Goal: Information Seeking & Learning: Learn about a topic

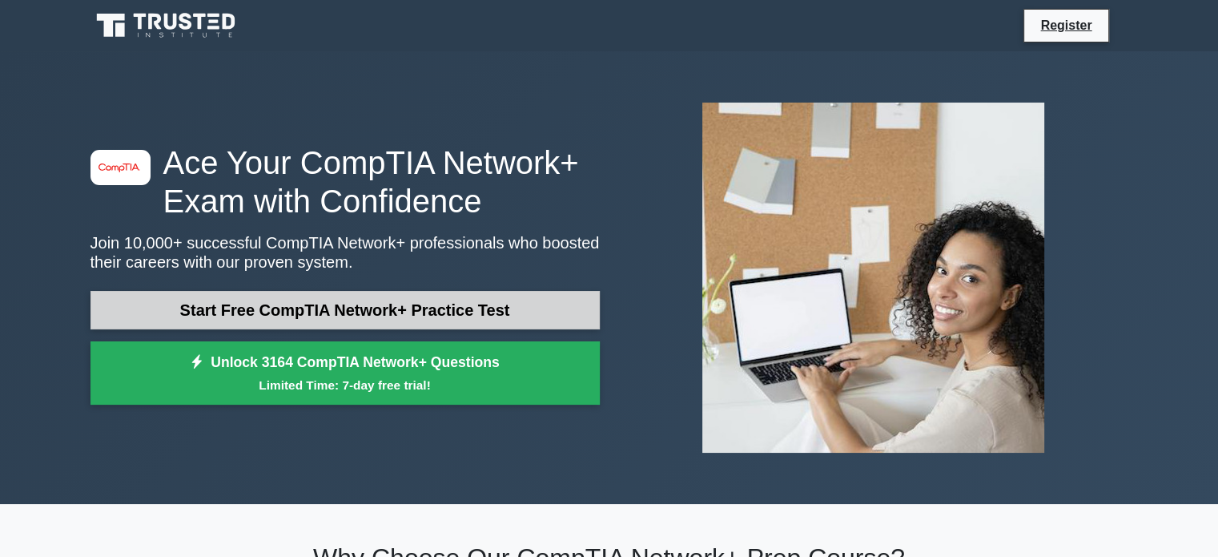
click at [362, 306] on link "Start Free CompTIA Network+ Practice Test" at bounding box center [344, 310] width 509 height 38
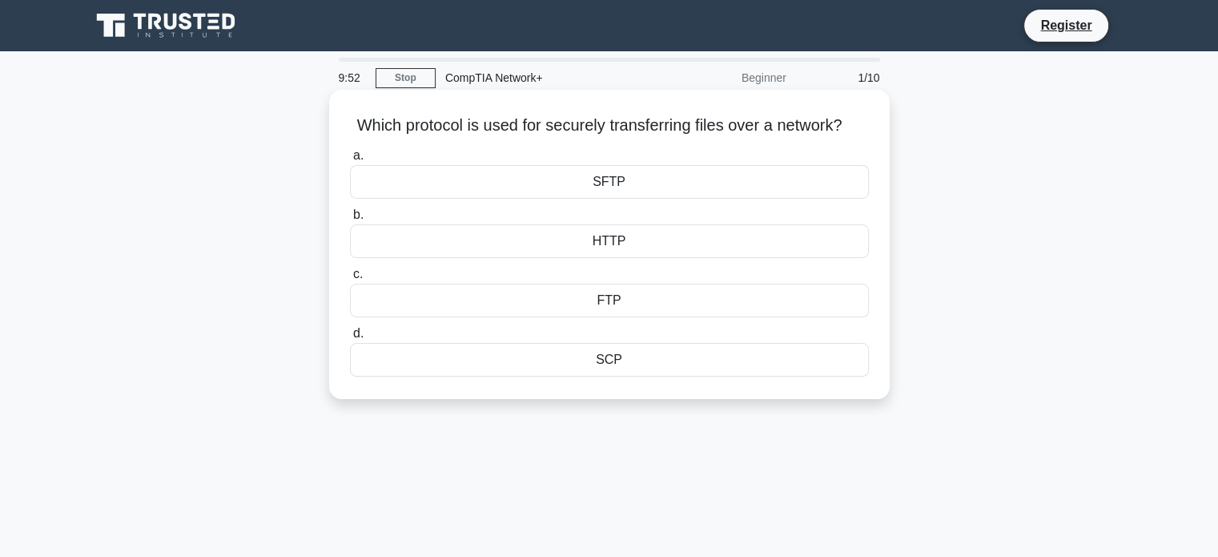
click at [607, 199] on div "SFTP" at bounding box center [609, 182] width 519 height 34
click at [350, 161] on input "a. SFTP" at bounding box center [350, 156] width 0 height 10
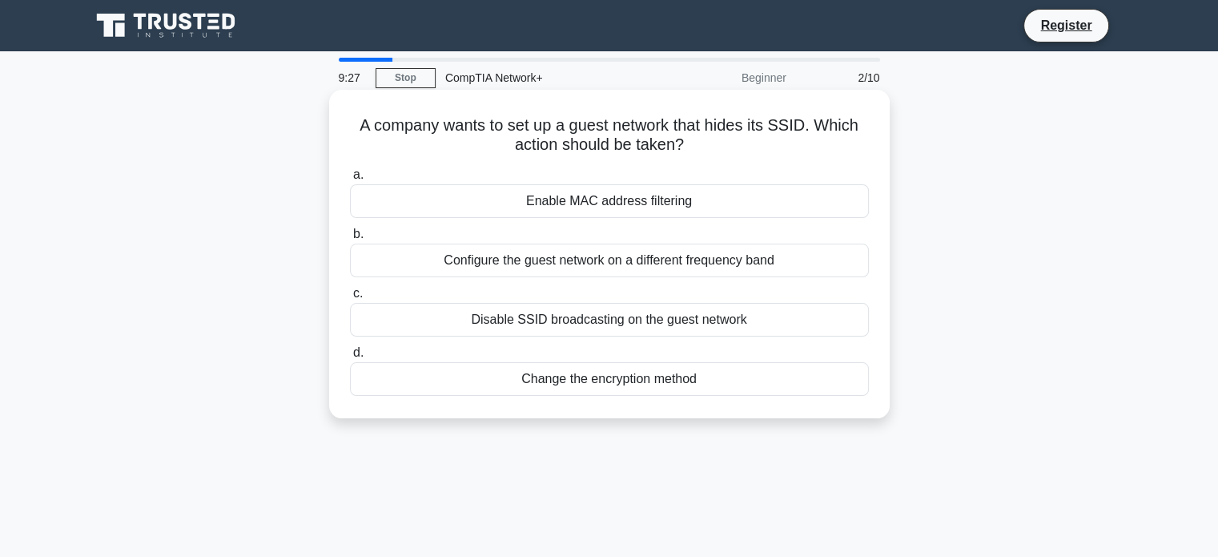
click at [585, 320] on div "Disable SSID broadcasting on the guest network" at bounding box center [609, 320] width 519 height 34
click at [350, 299] on input "c. Disable SSID broadcasting on the guest network" at bounding box center [350, 293] width 0 height 10
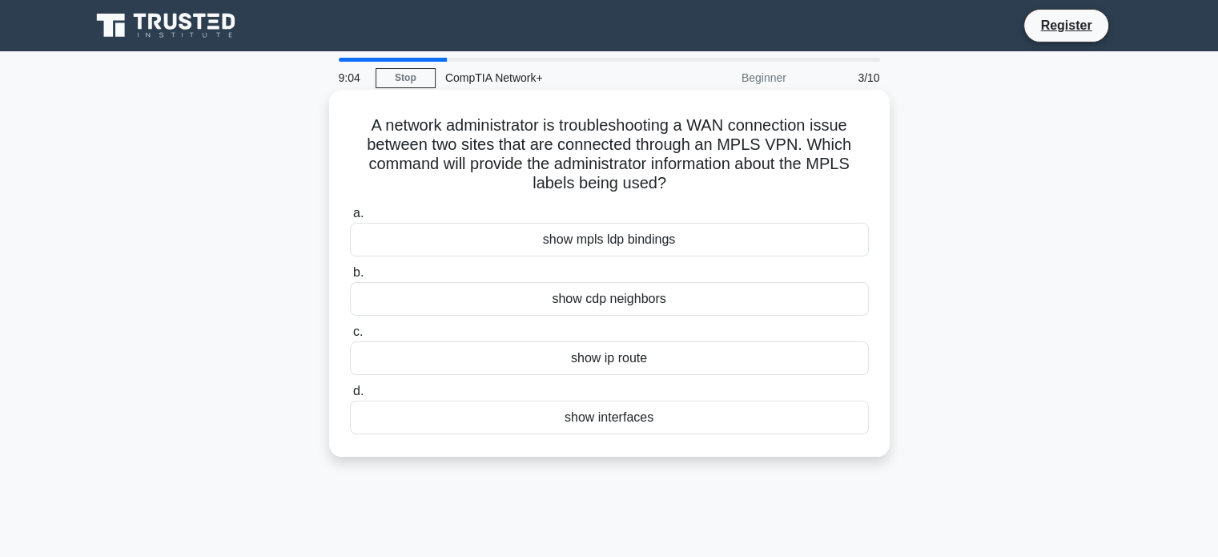
click at [609, 312] on div "show cdp neighbors" at bounding box center [609, 299] width 519 height 34
click at [350, 278] on input "b. show cdp neighbors" at bounding box center [350, 272] width 0 height 10
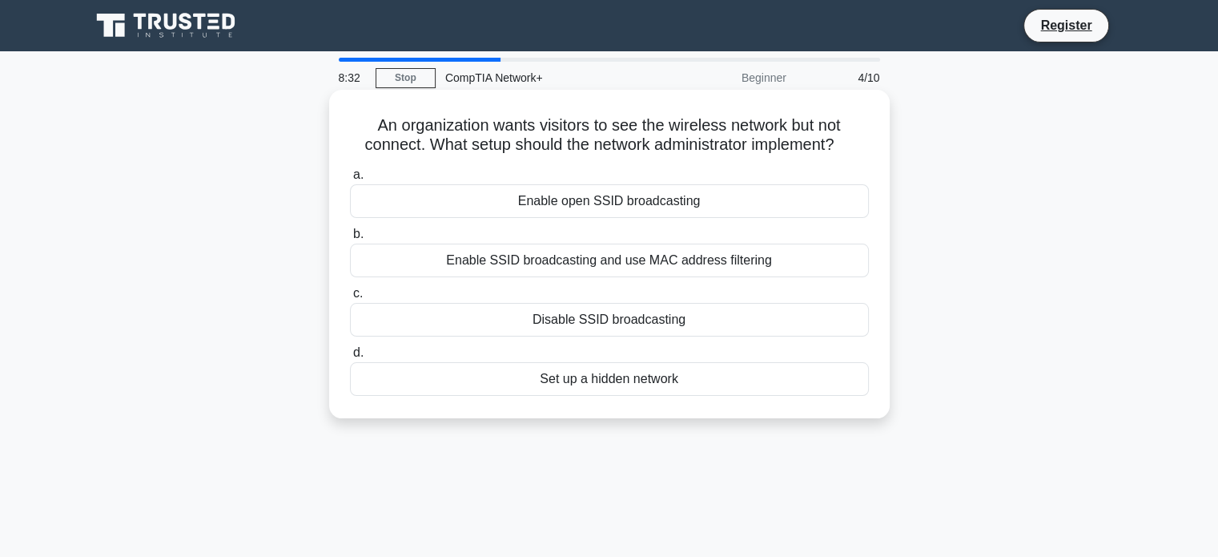
click at [634, 320] on div "Disable SSID broadcasting" at bounding box center [609, 320] width 519 height 34
click at [350, 299] on input "c. Disable SSID broadcasting" at bounding box center [350, 293] width 0 height 10
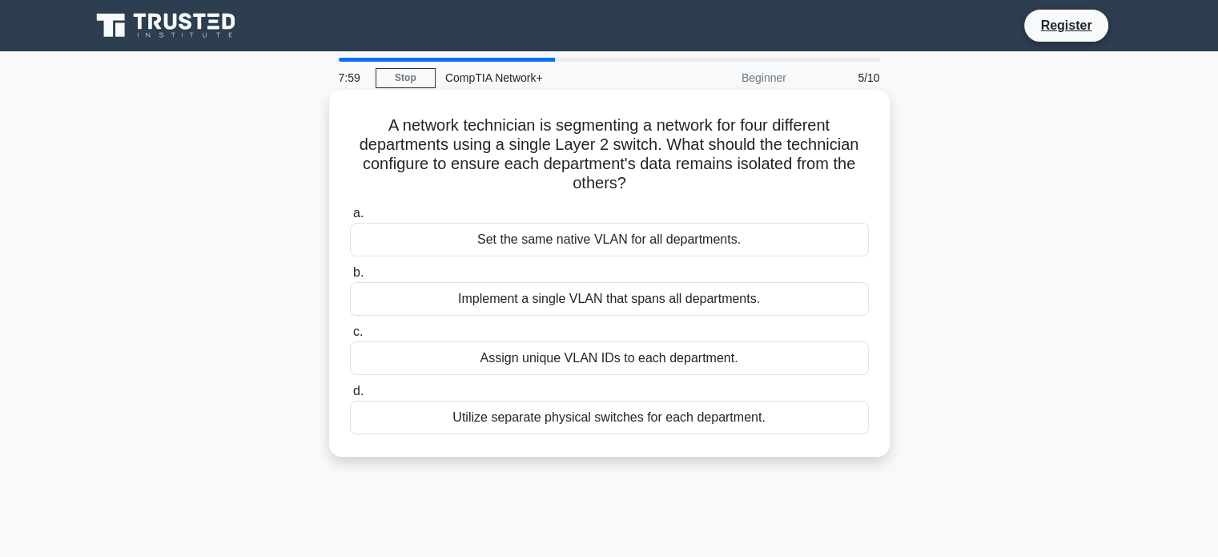
click at [593, 359] on div "Assign unique VLAN IDs to each department." at bounding box center [609, 358] width 519 height 34
click at [350, 337] on input "c. Assign unique VLAN IDs to each department." at bounding box center [350, 332] width 0 height 10
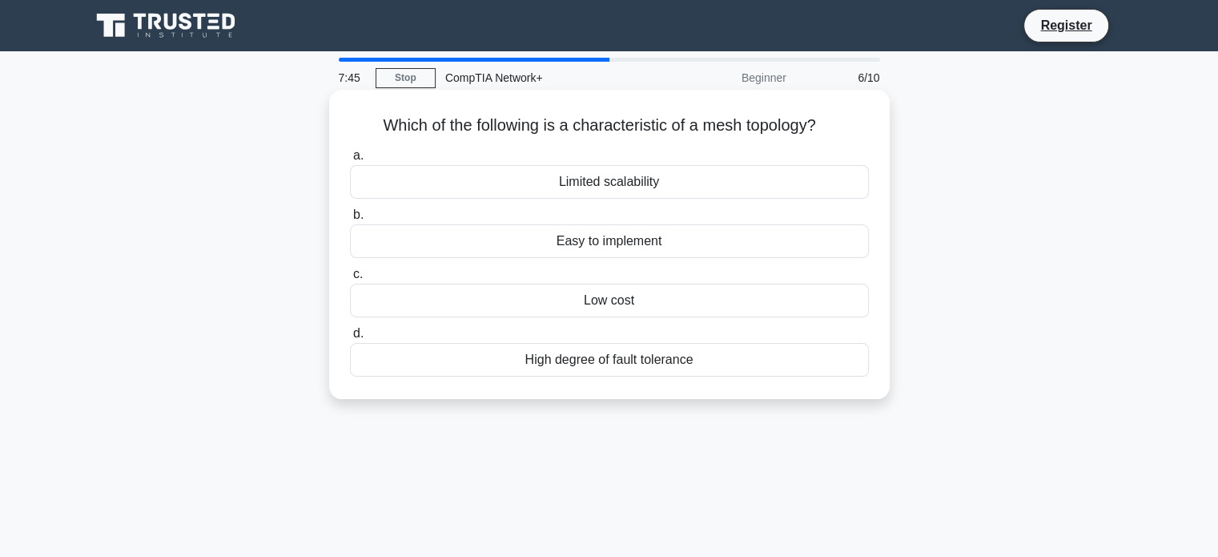
click at [605, 360] on div "High degree of fault tolerance" at bounding box center [609, 360] width 519 height 34
click at [350, 339] on input "d. High degree of fault tolerance" at bounding box center [350, 333] width 0 height 10
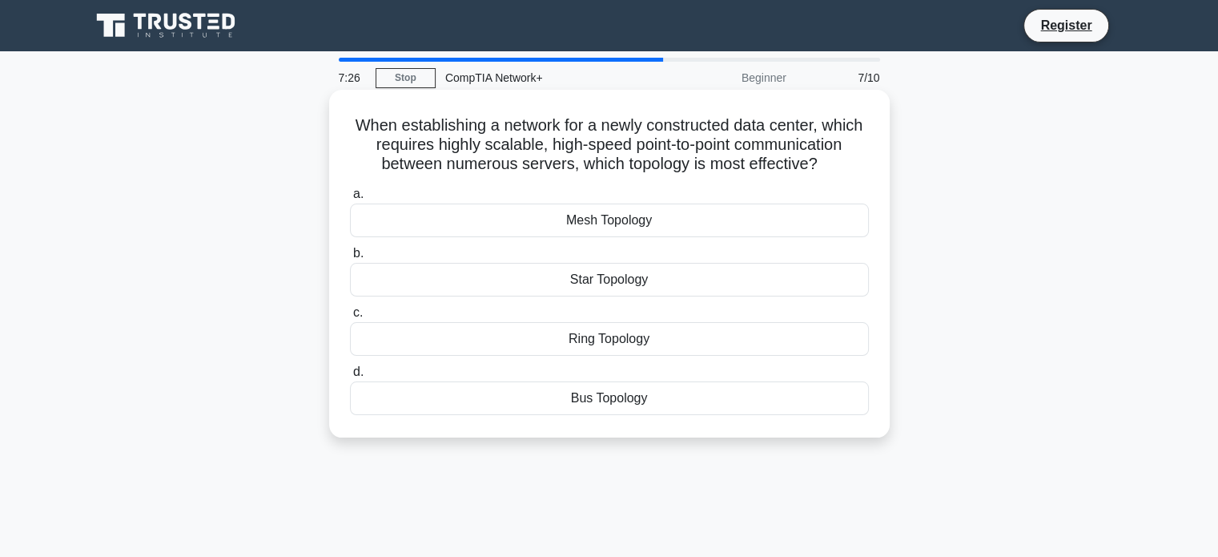
click at [629, 219] on div "Mesh Topology" at bounding box center [609, 220] width 519 height 34
click at [350, 199] on input "a. Mesh Topology" at bounding box center [350, 194] width 0 height 10
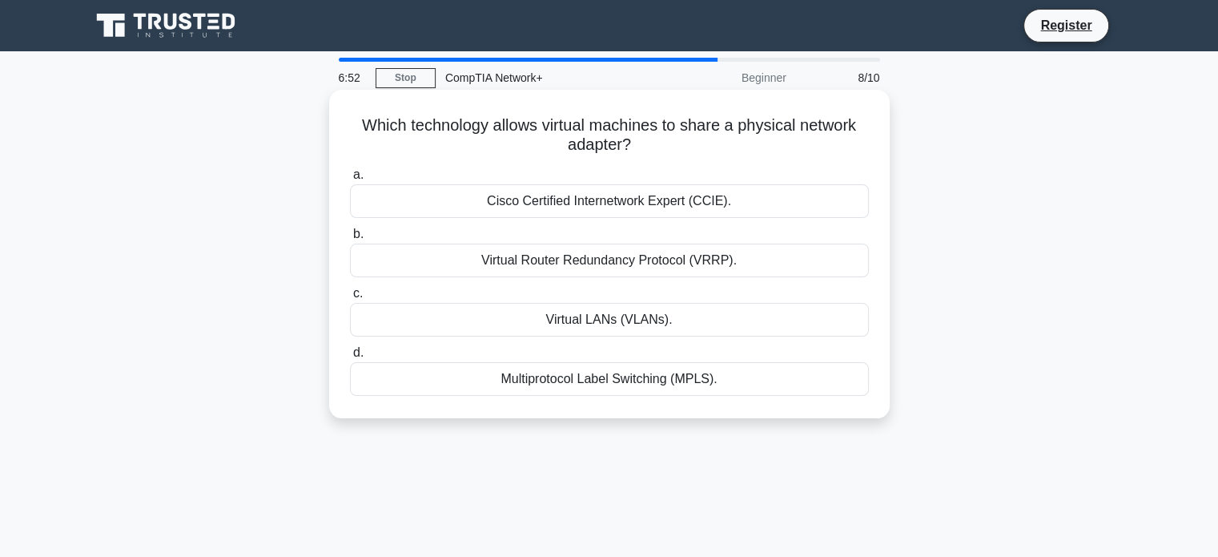
click at [623, 321] on div "Virtual LANs (VLANs)." at bounding box center [609, 320] width 519 height 34
click at [350, 299] on input "c. Virtual LANs (VLANs)." at bounding box center [350, 293] width 0 height 10
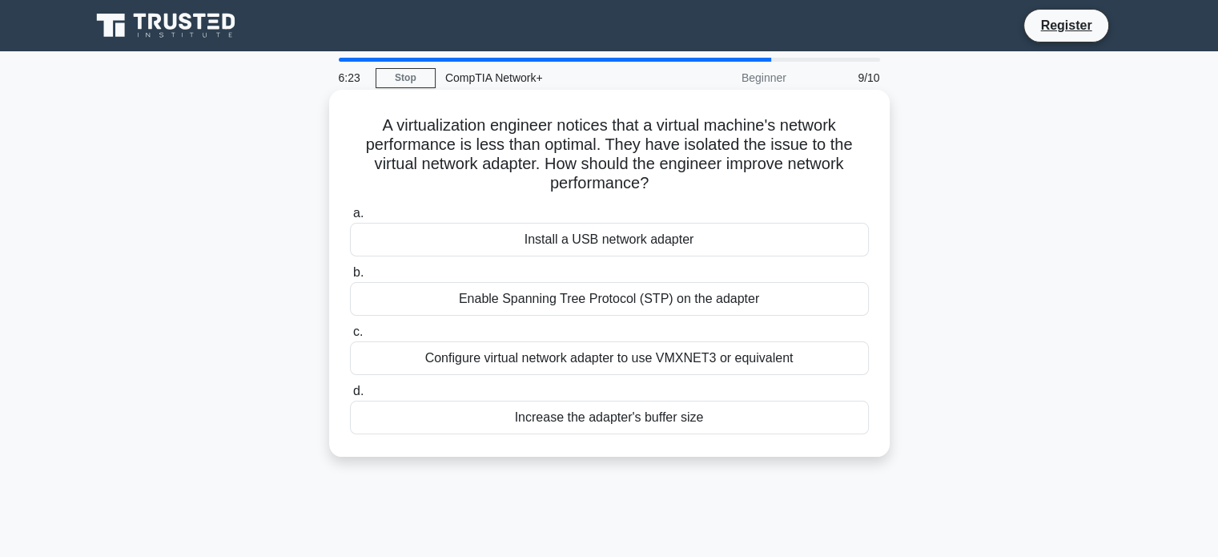
click at [659, 293] on div "Enable Spanning Tree Protocol (STP) on the adapter" at bounding box center [609, 299] width 519 height 34
click at [350, 278] on input "b. Enable Spanning Tree Protocol (STP) on the adapter" at bounding box center [350, 272] width 0 height 10
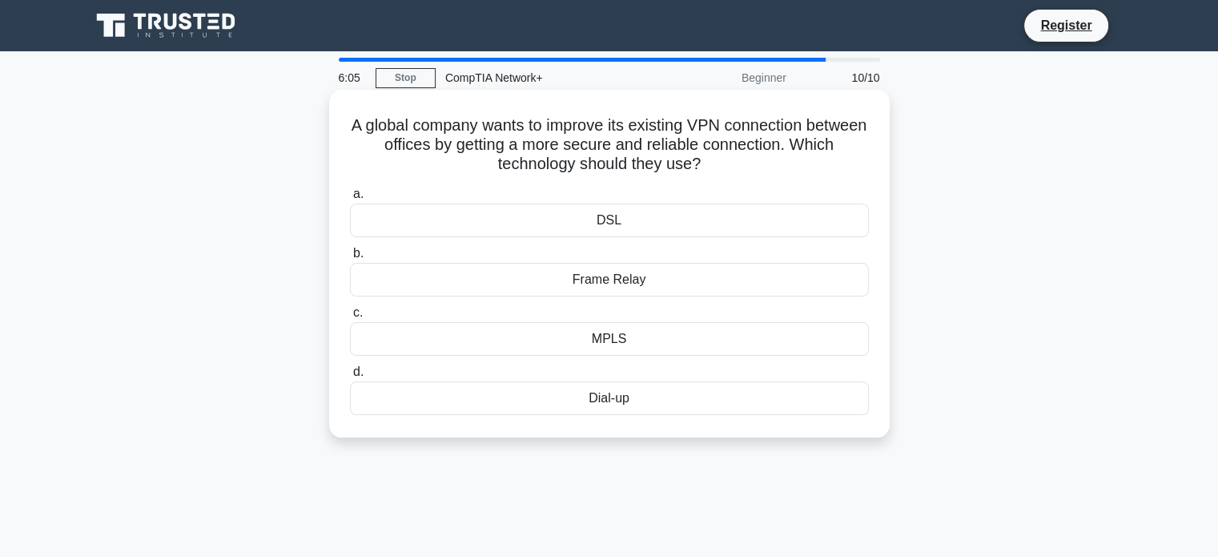
click at [382, 119] on h5 "A global company wants to improve its existing VPN connection between offices b…" at bounding box center [609, 144] width 522 height 59
drag, startPoint x: 375, startPoint y: 123, endPoint x: 548, endPoint y: 214, distance: 195.2
drag, startPoint x: 548, startPoint y: 214, endPoint x: 381, endPoint y: 119, distance: 191.9
click at [381, 119] on h5 "A global company wants to improve its existing VPN connection between offices b…" at bounding box center [609, 144] width 522 height 59
drag, startPoint x: 381, startPoint y: 119, endPoint x: 675, endPoint y: 399, distance: 406.1
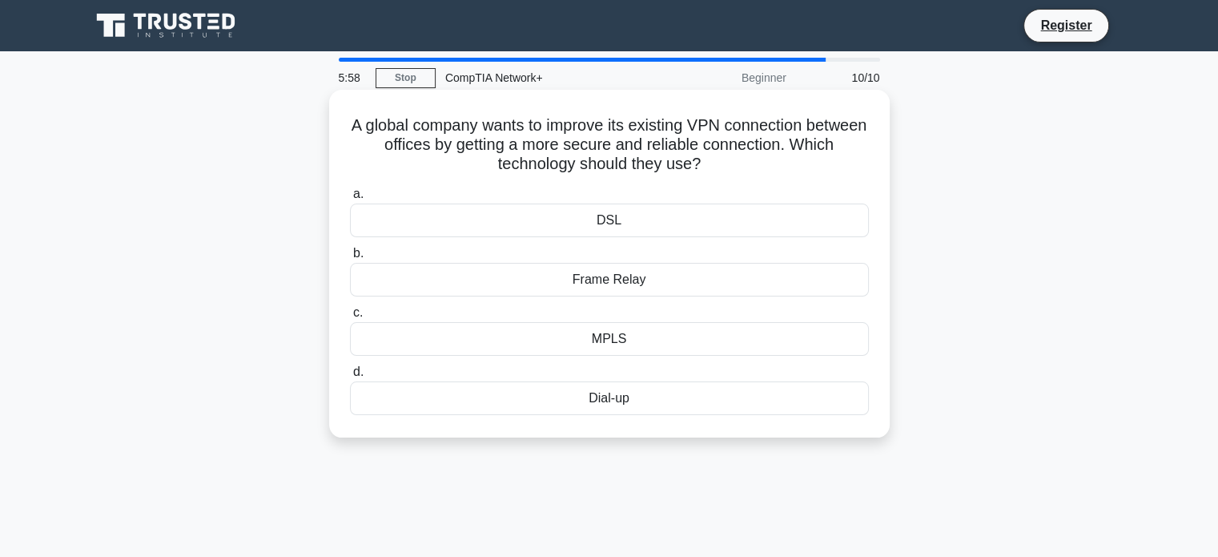
click at [675, 399] on div "A global company wants to improve its existing VPN connection between offices b…" at bounding box center [610, 263] width 548 height 335
copy div "A global company wants to improve its existing VPN connection between offices b…"
click at [602, 346] on div "MPLS" at bounding box center [609, 339] width 519 height 34
click at [350, 318] on input "c. MPLS" at bounding box center [350, 313] width 0 height 10
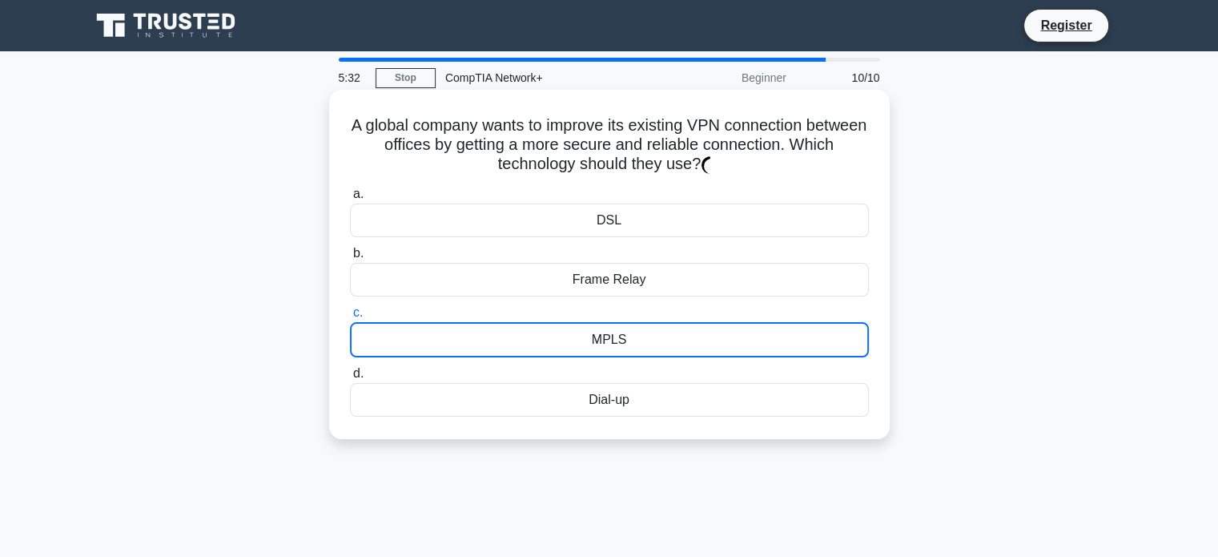
click at [602, 346] on div "MPLS" at bounding box center [609, 339] width 519 height 35
click at [350, 318] on input "c. MPLS" at bounding box center [350, 313] width 0 height 10
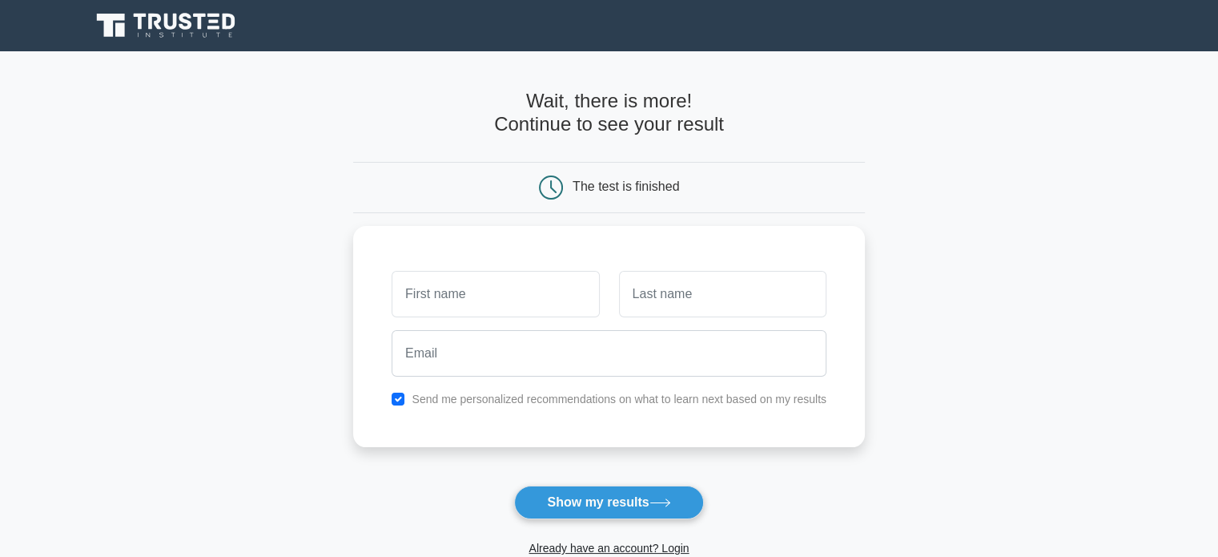
click at [600, 134] on h4 "Wait, there is more! Continue to see your result" at bounding box center [609, 113] width 512 height 46
click at [656, 497] on button "Show my results" at bounding box center [608, 502] width 189 height 34
type input ",kj;ljl/"
click at [666, 288] on input "text" at bounding box center [722, 290] width 207 height 46
type input "jhjhjjkl"
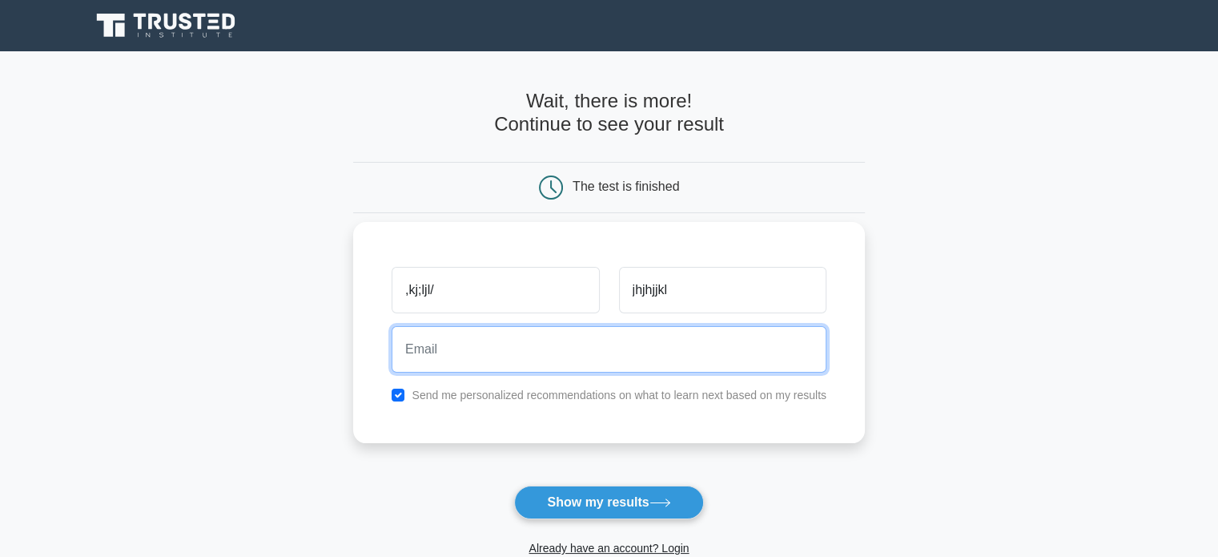
click at [477, 360] on input "email" at bounding box center [609, 349] width 435 height 46
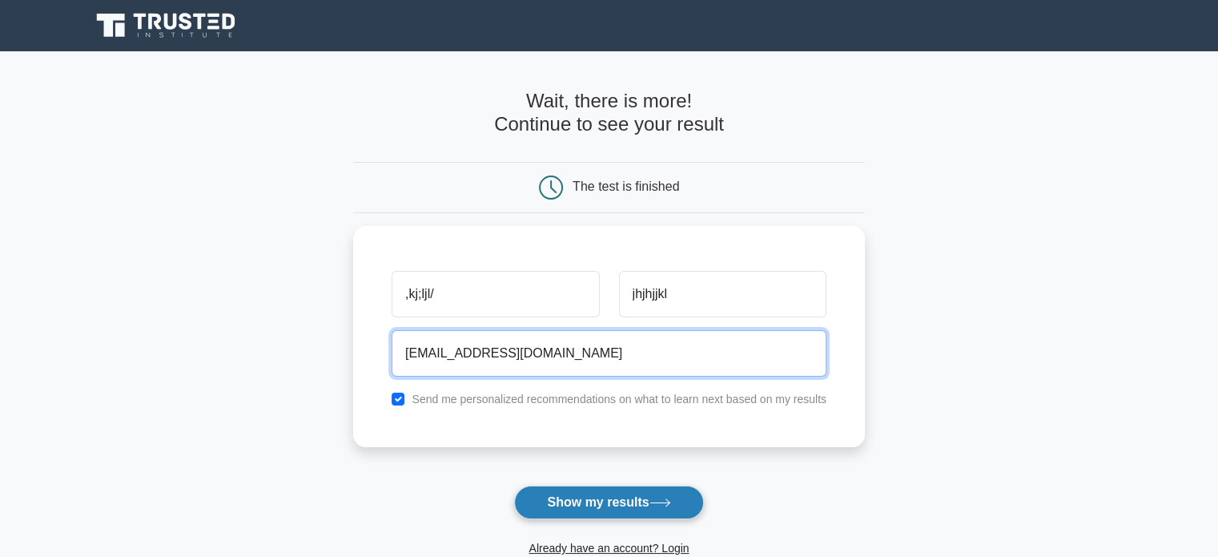
type input "[EMAIL_ADDRESS][DOMAIN_NAME]"
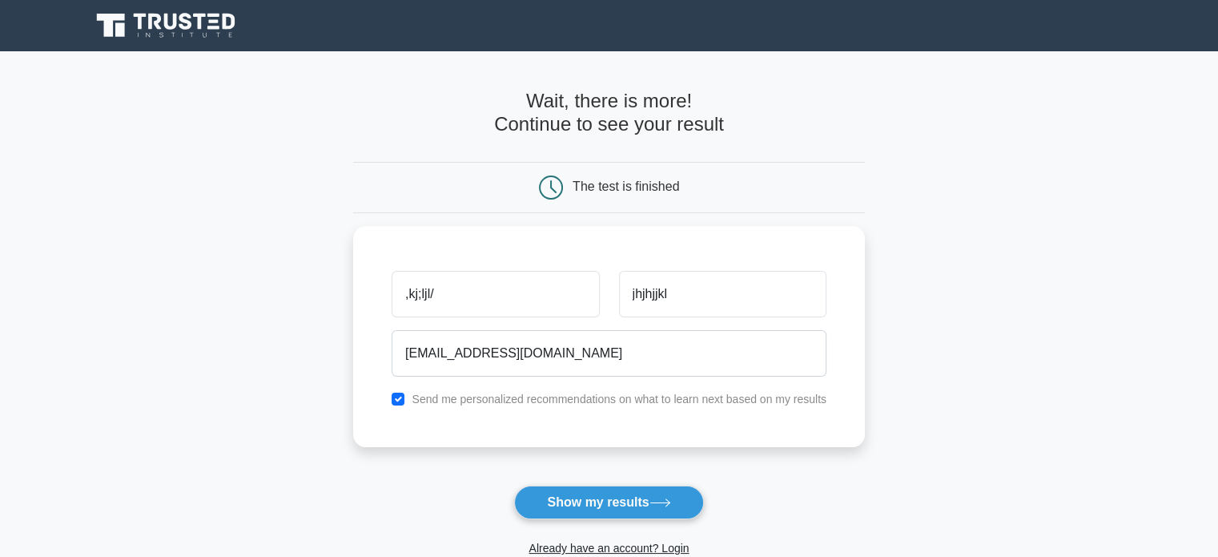
drag, startPoint x: 602, startPoint y: 494, endPoint x: 326, endPoint y: 385, distance: 297.0
click at [326, 385] on main "Wait, there is more! Continue to see your result The test is finished ,kj;ljl/" at bounding box center [609, 339] width 1218 height 577
click at [396, 388] on input "checkbox" at bounding box center [398, 394] width 13 height 13
checkbox input "false"
click at [622, 497] on button "Show my results" at bounding box center [608, 502] width 189 height 34
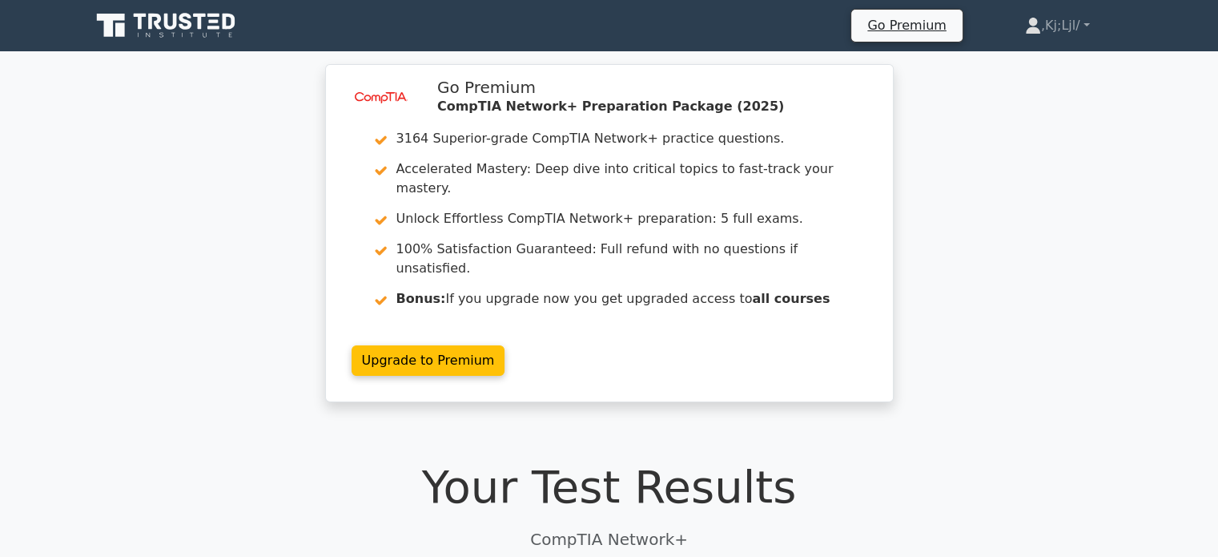
click at [605, 460] on h1 "Your Test Results" at bounding box center [609, 487] width 1038 height 54
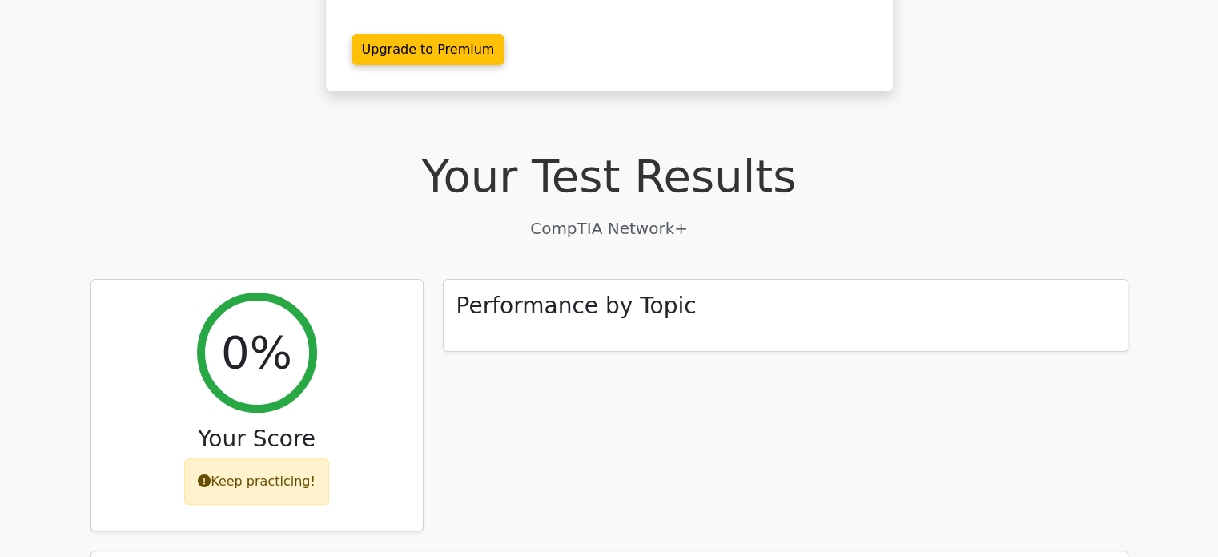
scroll to position [315, 0]
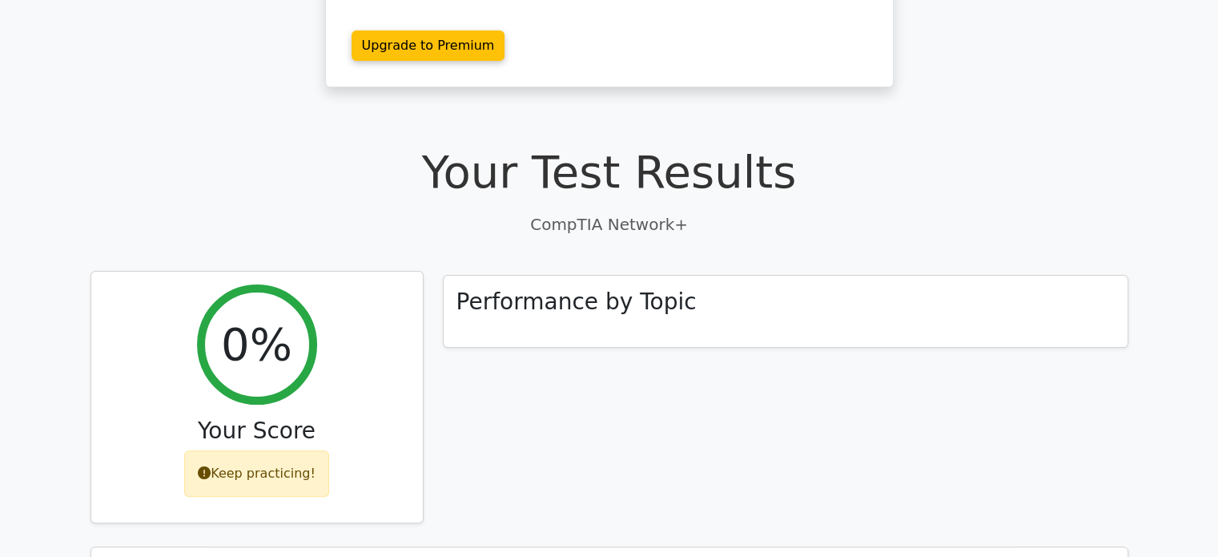
click at [266, 450] on div "Keep practicing!" at bounding box center [256, 473] width 145 height 46
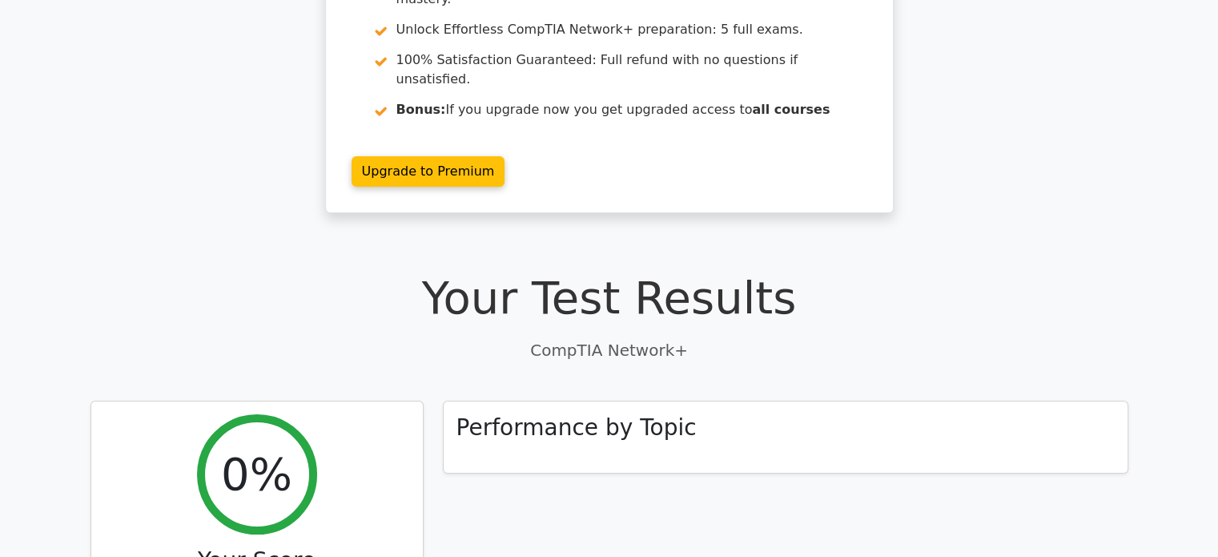
scroll to position [183, 0]
